Goal: Check status

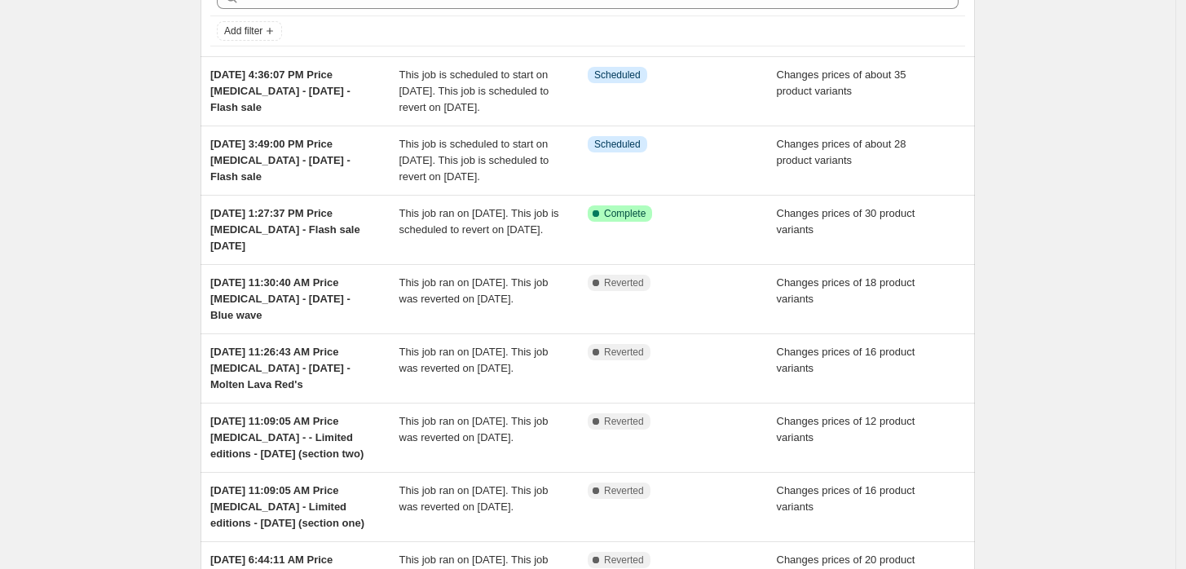
scroll to position [91, 0]
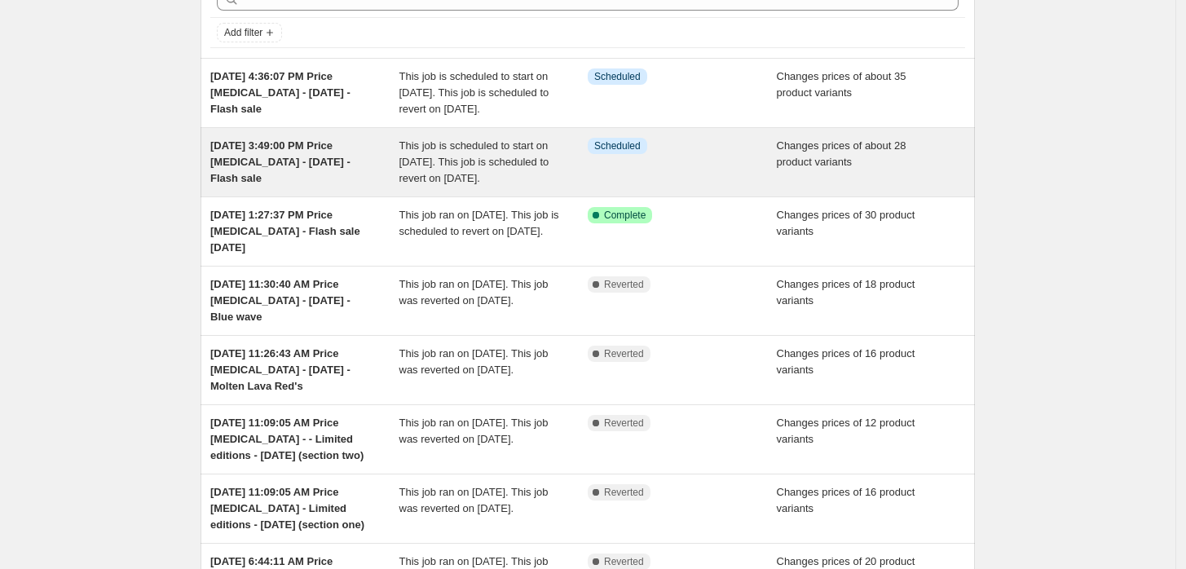
click at [795, 187] on div "Changes prices of about 28 product variants" at bounding box center [871, 162] width 189 height 49
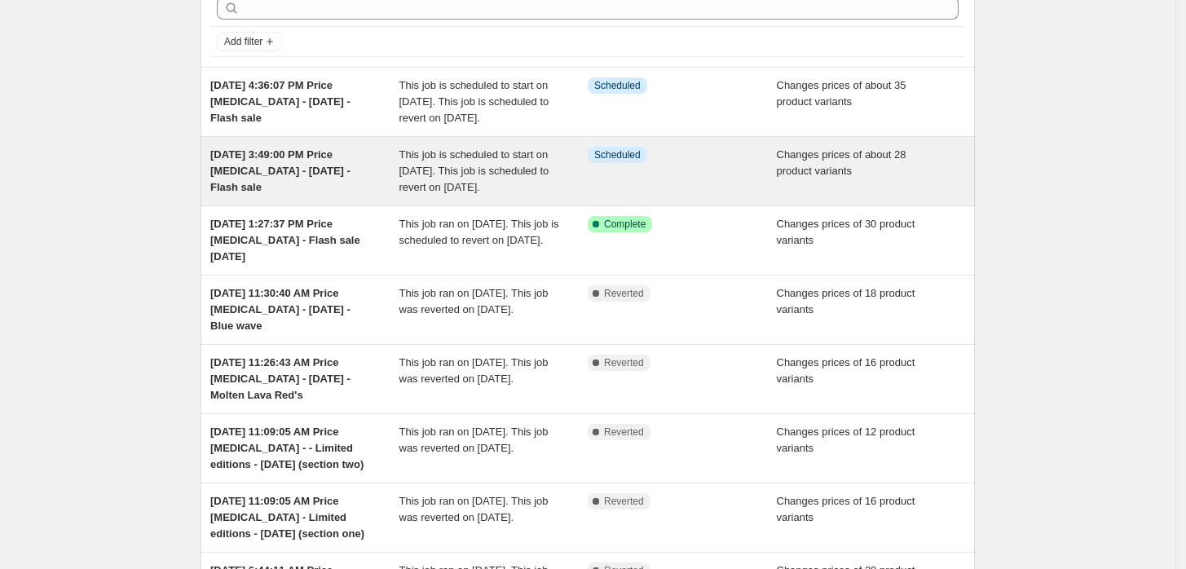
scroll to position [91, 0]
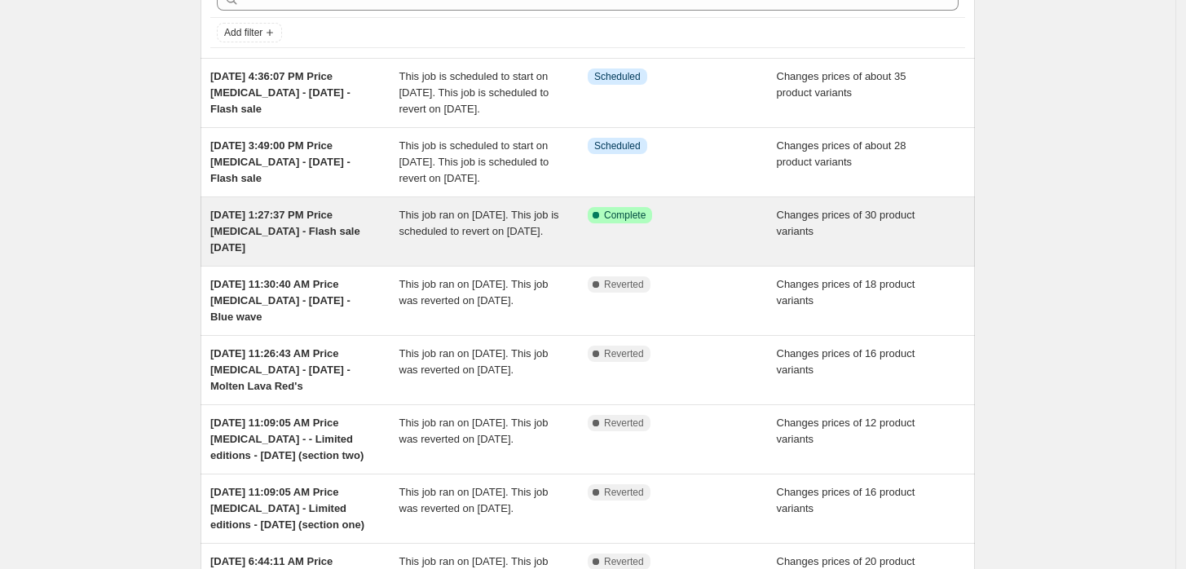
click at [567, 256] on div "This job ran on [DATE]. This job is scheduled to revert on [DATE]." at bounding box center [494, 231] width 189 height 49
